Goal: Find contact information: Find contact information

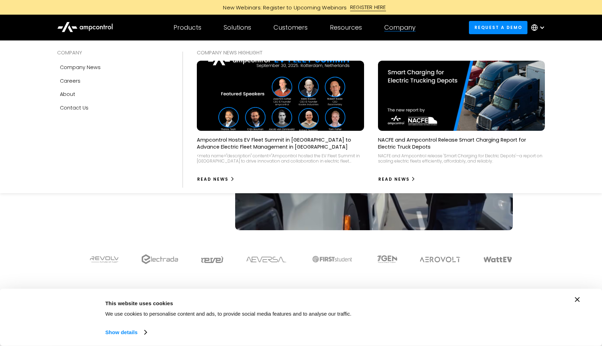
click at [403, 30] on div "Company" at bounding box center [399, 28] width 31 height 8
click at [77, 83] on div "Careers" at bounding box center [70, 81] width 21 height 8
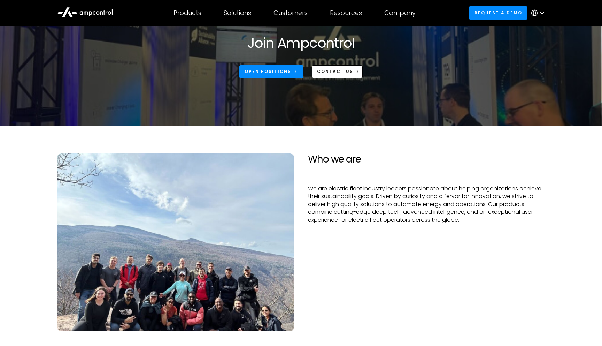
scroll to position [56, 0]
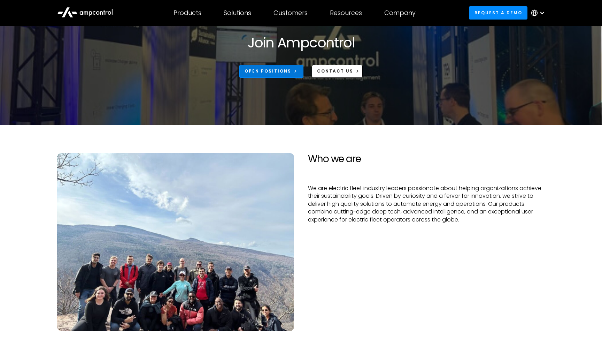
click at [287, 74] on div "Open Positions" at bounding box center [268, 71] width 47 height 6
click at [333, 71] on div "CONTACT US" at bounding box center [335, 71] width 36 height 6
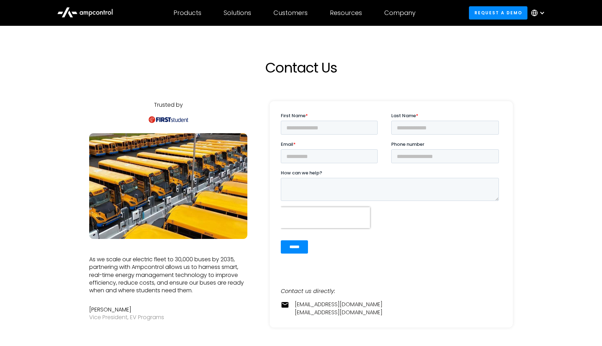
scroll to position [19, 0]
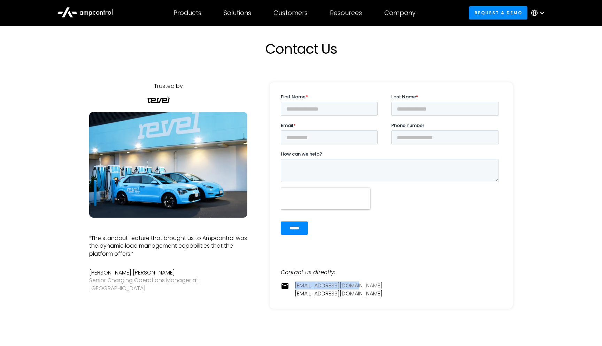
drag, startPoint x: 380, startPoint y: 286, endPoint x: 296, endPoint y: 283, distance: 83.7
click at [296, 283] on div "contact@ampcontrol.io pr@ampcontrol.io" at bounding box center [391, 290] width 221 height 16
copy link "contact@ampcontrol.io"
